Goal: Check status: Check status

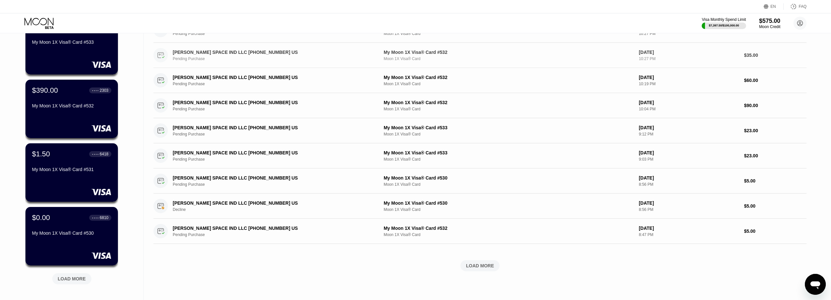
scroll to position [131, 0]
click at [485, 263] on div "LOAD MORE" at bounding box center [480, 265] width 28 height 6
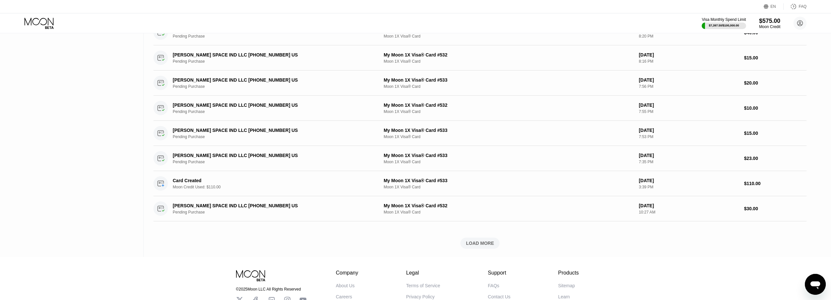
scroll to position [489, 0]
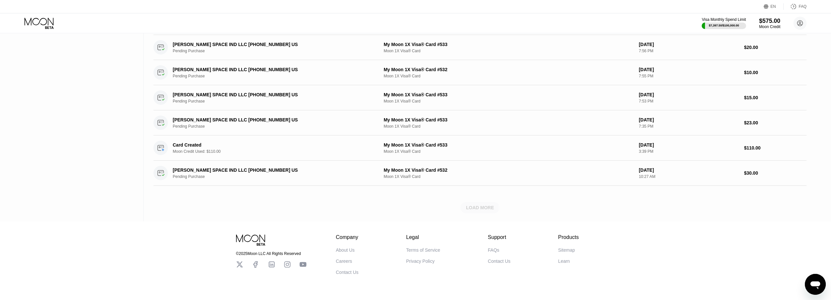
click at [480, 210] on div "LOAD MORE" at bounding box center [480, 208] width 28 height 6
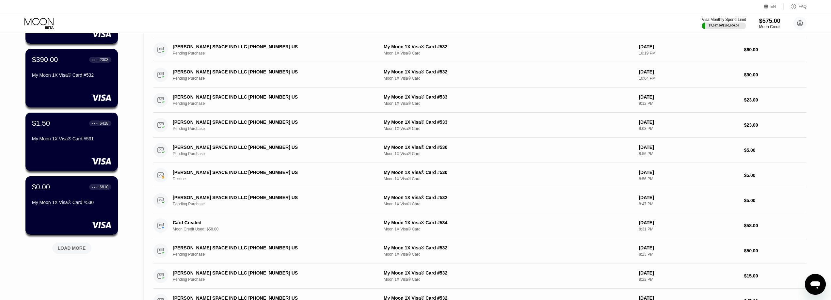
scroll to position [131, 0]
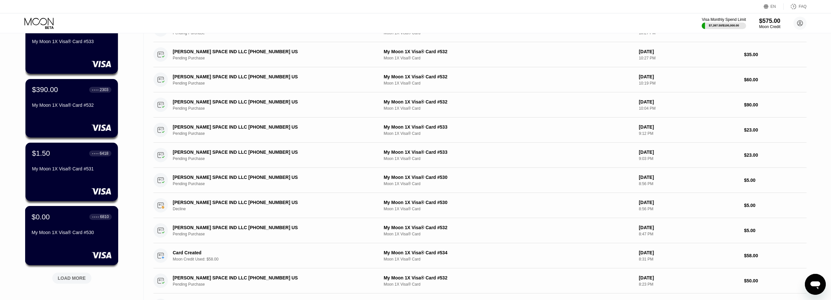
click at [35, 230] on div "$0.00 ● ● ● ● 6810 My Moon 1X Visa® Card #530" at bounding box center [72, 224] width 80 height 25
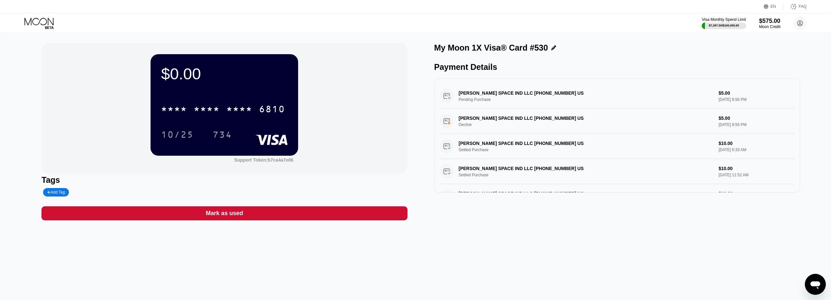
click at [319, 218] on div "Mark as used" at bounding box center [223, 213] width 365 height 14
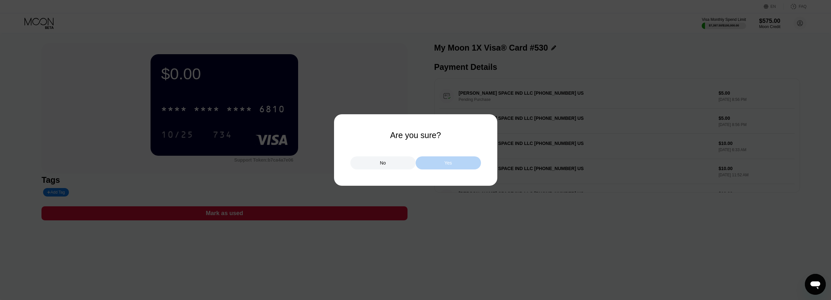
click at [452, 165] on div "Yes" at bounding box center [447, 162] width 65 height 13
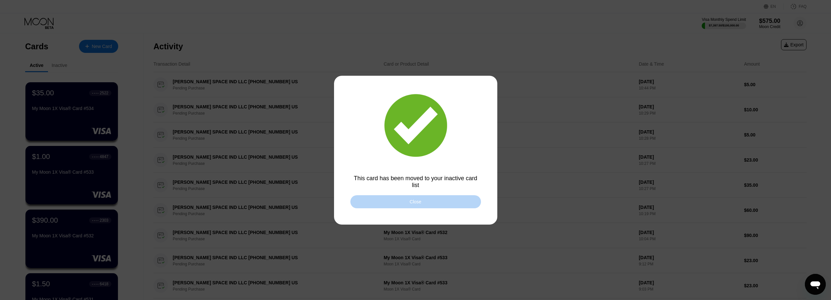
click at [396, 198] on div "Close" at bounding box center [415, 201] width 131 height 13
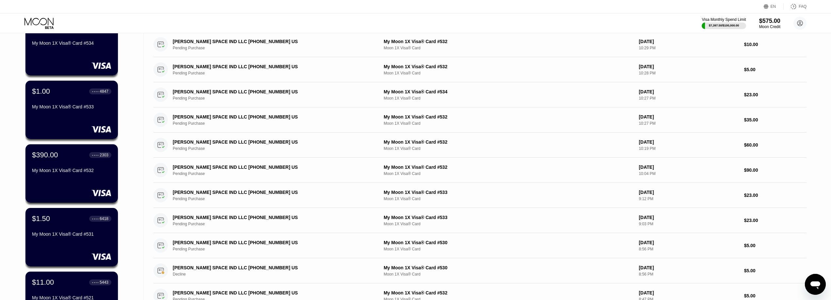
scroll to position [98, 0]
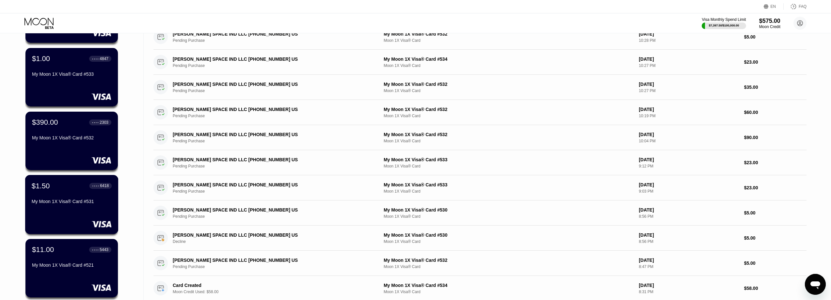
click at [57, 202] on div "My Moon 1X Visa® Card #531" at bounding box center [72, 201] width 80 height 5
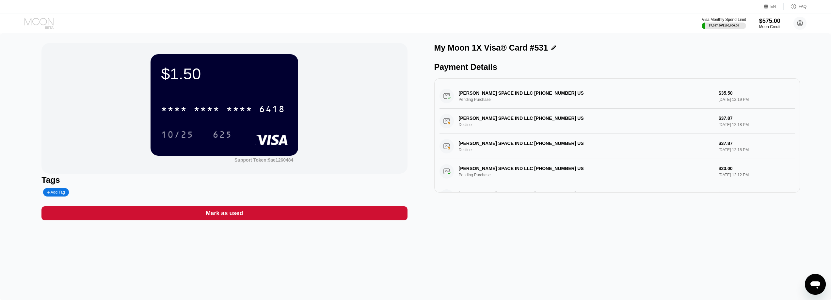
click at [38, 25] on icon at bounding box center [39, 23] width 30 height 11
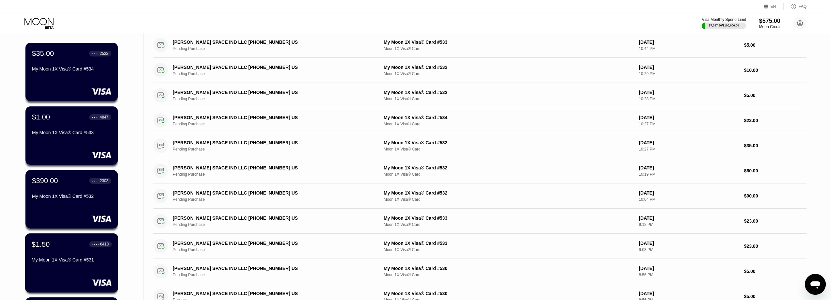
scroll to position [33, 0]
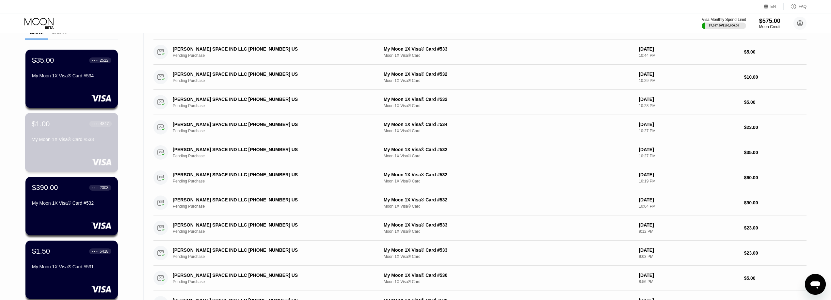
click at [64, 156] on div "$1.00 ● ● ● ● 4847 My Moon 1X Visa® Card #533" at bounding box center [71, 142] width 93 height 59
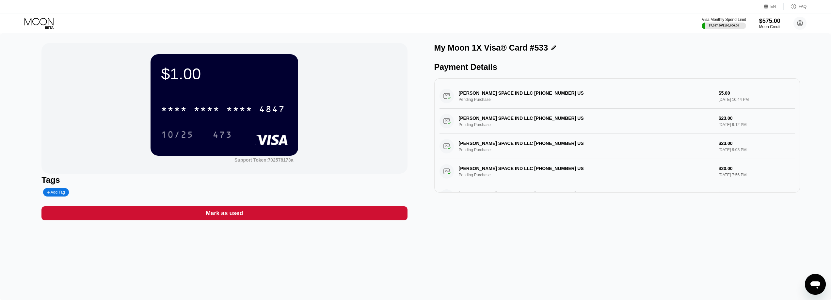
click at [39, 19] on icon at bounding box center [39, 23] width 30 height 11
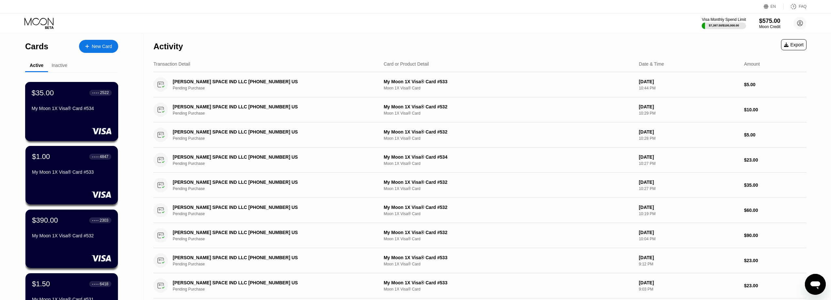
click at [56, 104] on div "$35.00 ● ● ● ● 2522 My Moon 1X Visa® Card #534" at bounding box center [72, 100] width 80 height 25
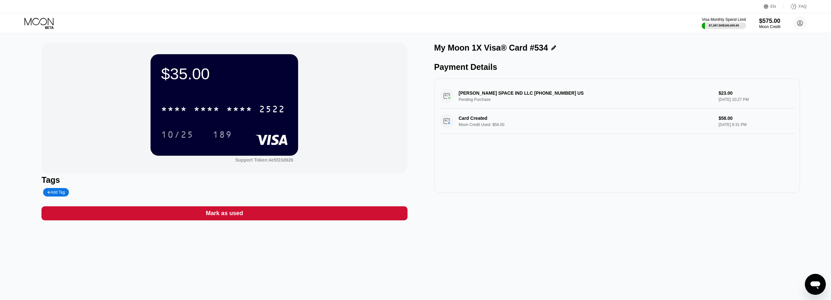
click at [48, 27] on icon at bounding box center [49, 27] width 8 height 3
